Goal: Find specific page/section: Find specific page/section

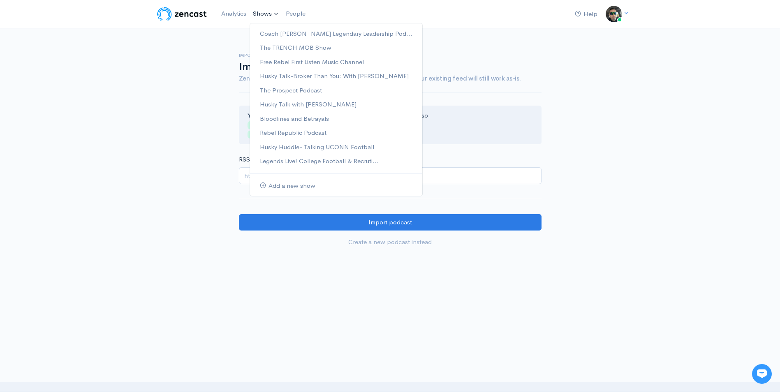
click at [254, 15] on link "Shows" at bounding box center [266, 14] width 33 height 18
click at [278, 49] on link "The TRENCH MOB Show" at bounding box center [336, 48] width 172 height 14
